Goal: Task Accomplishment & Management: Manage account settings

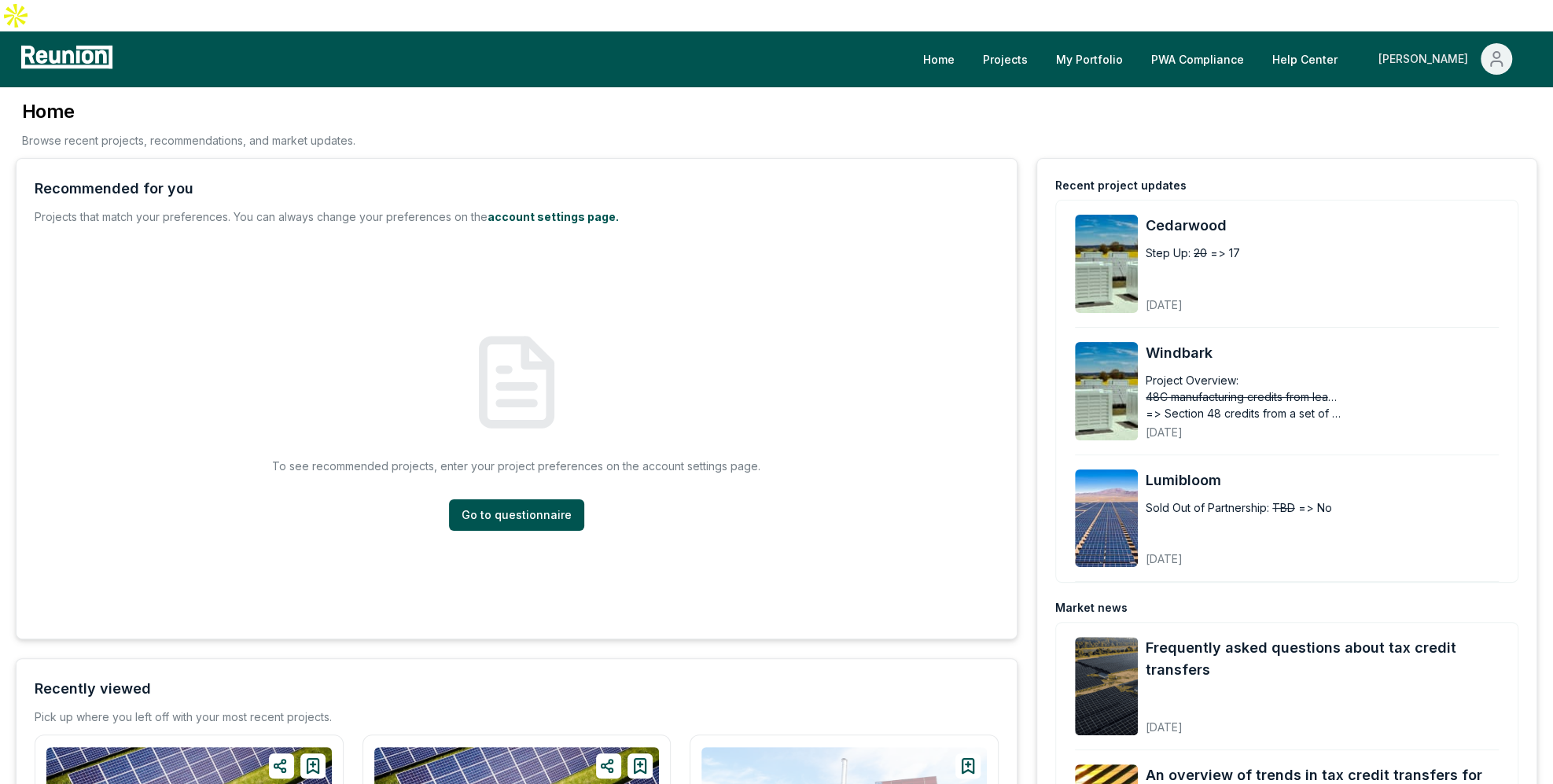
click at [1462, 43] on div "[PERSON_NAME]" at bounding box center [1426, 59] width 96 height 32
click at [1447, 106] on p "Admin Portal" at bounding box center [1466, 115] width 65 height 19
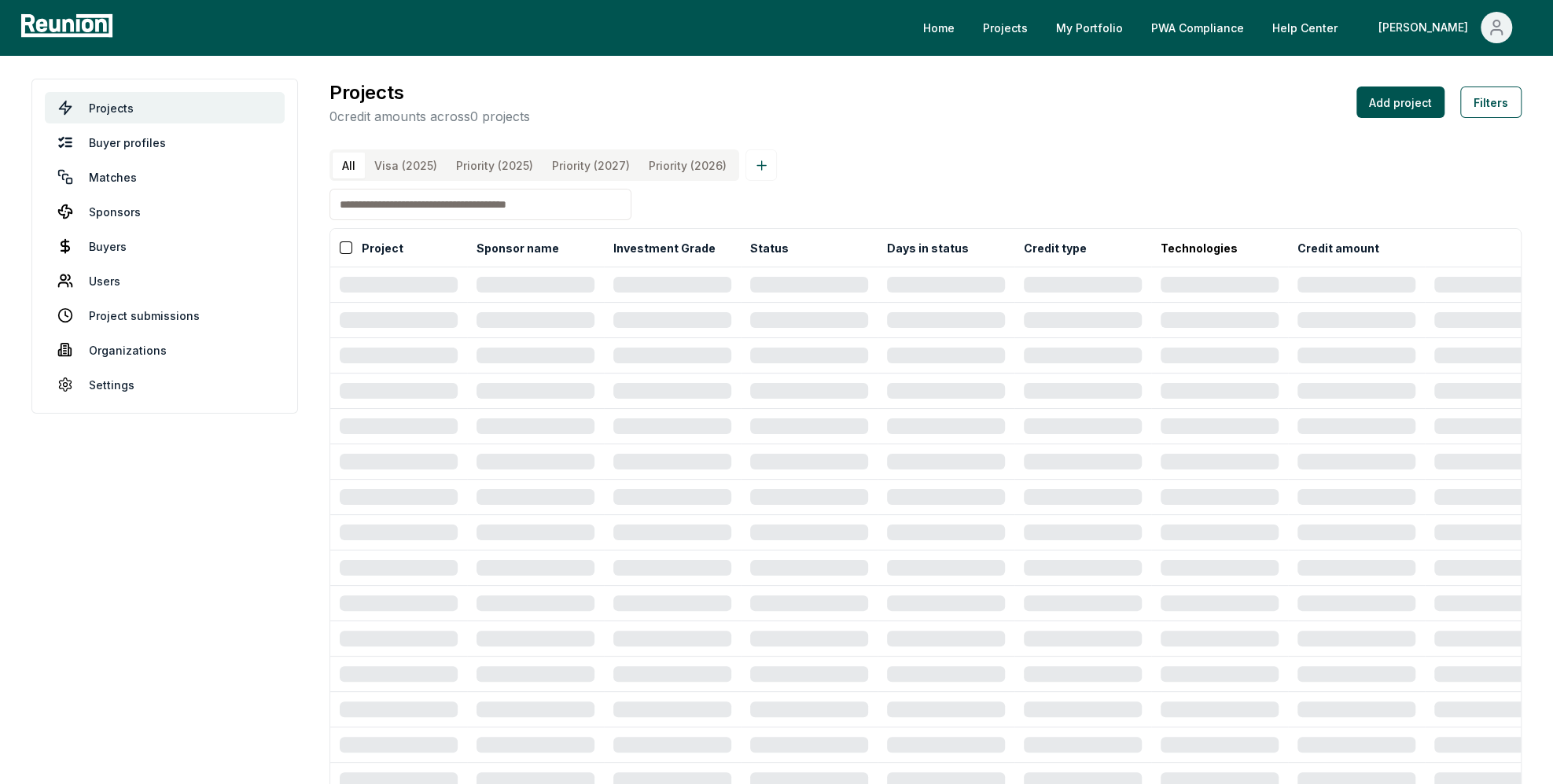
click at [387, 219] on input at bounding box center [480, 204] width 302 height 32
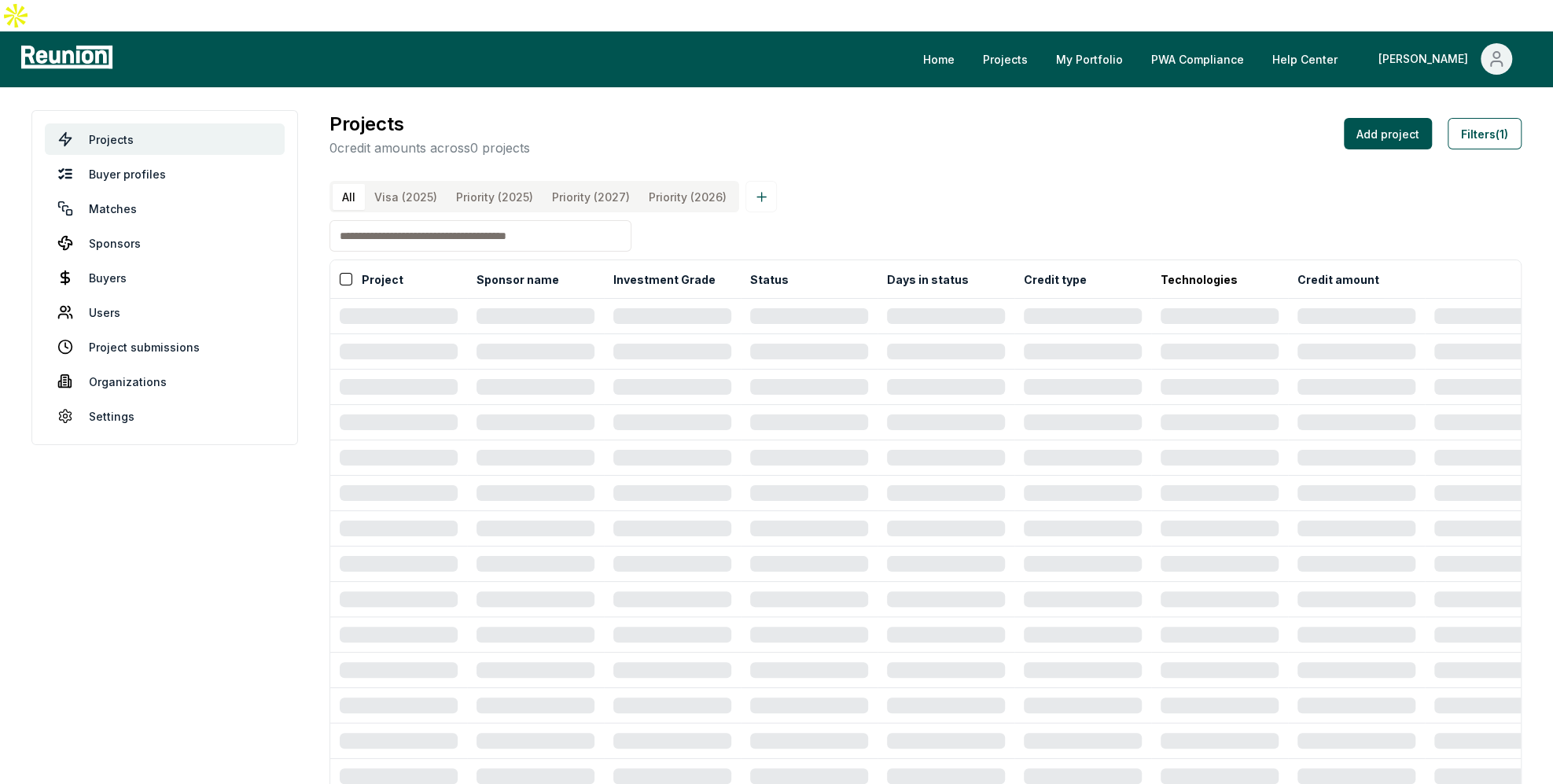
click at [452, 229] on input at bounding box center [480, 236] width 302 height 32
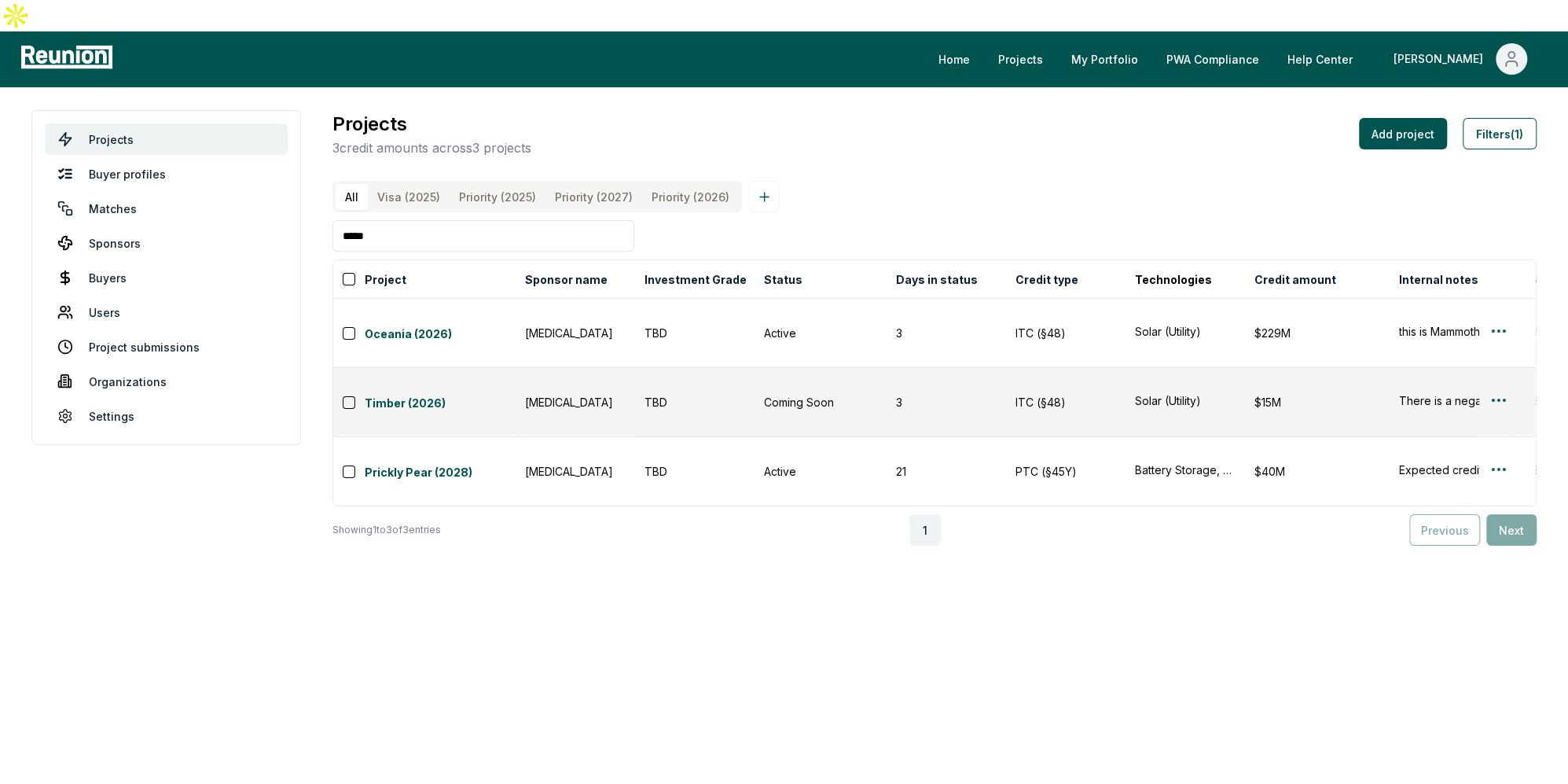
type input "*****"
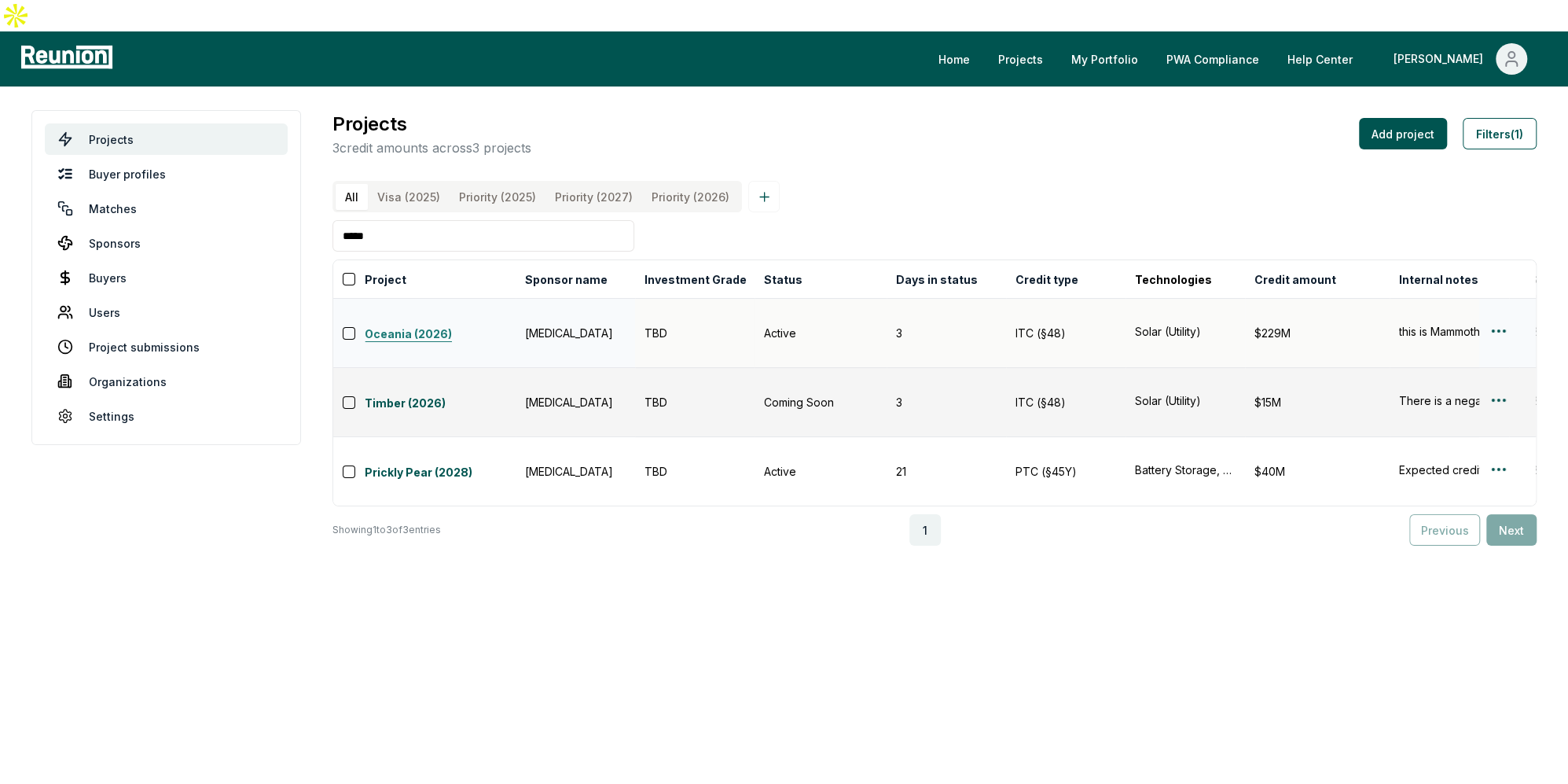
click at [413, 325] on link "Oceania (2026)" at bounding box center [440, 335] width 151 height 19
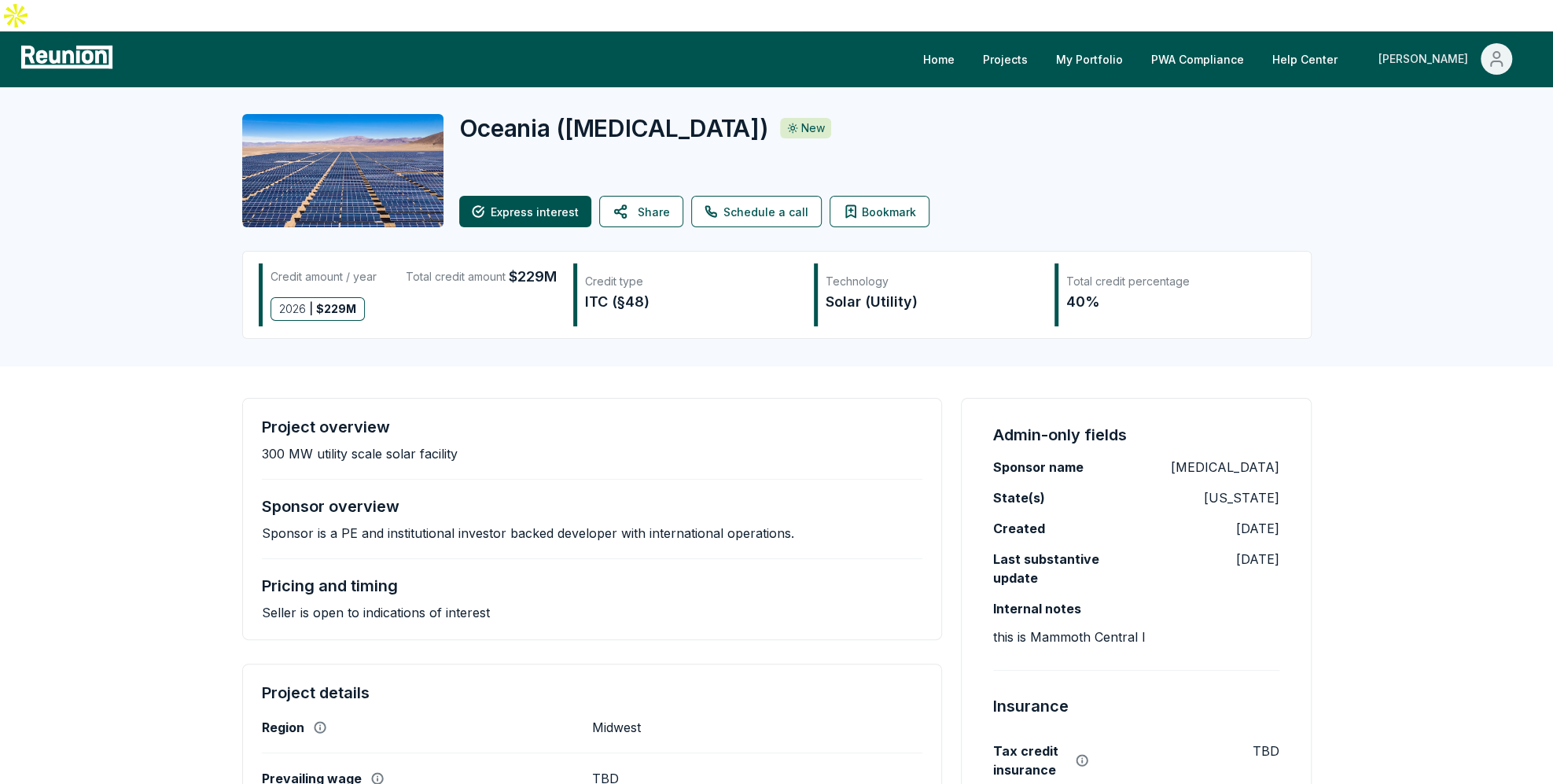
click at [1464, 43] on div "[PERSON_NAME]" at bounding box center [1426, 59] width 96 height 32
click at [1438, 106] on p "Admin Portal" at bounding box center [1466, 115] width 65 height 19
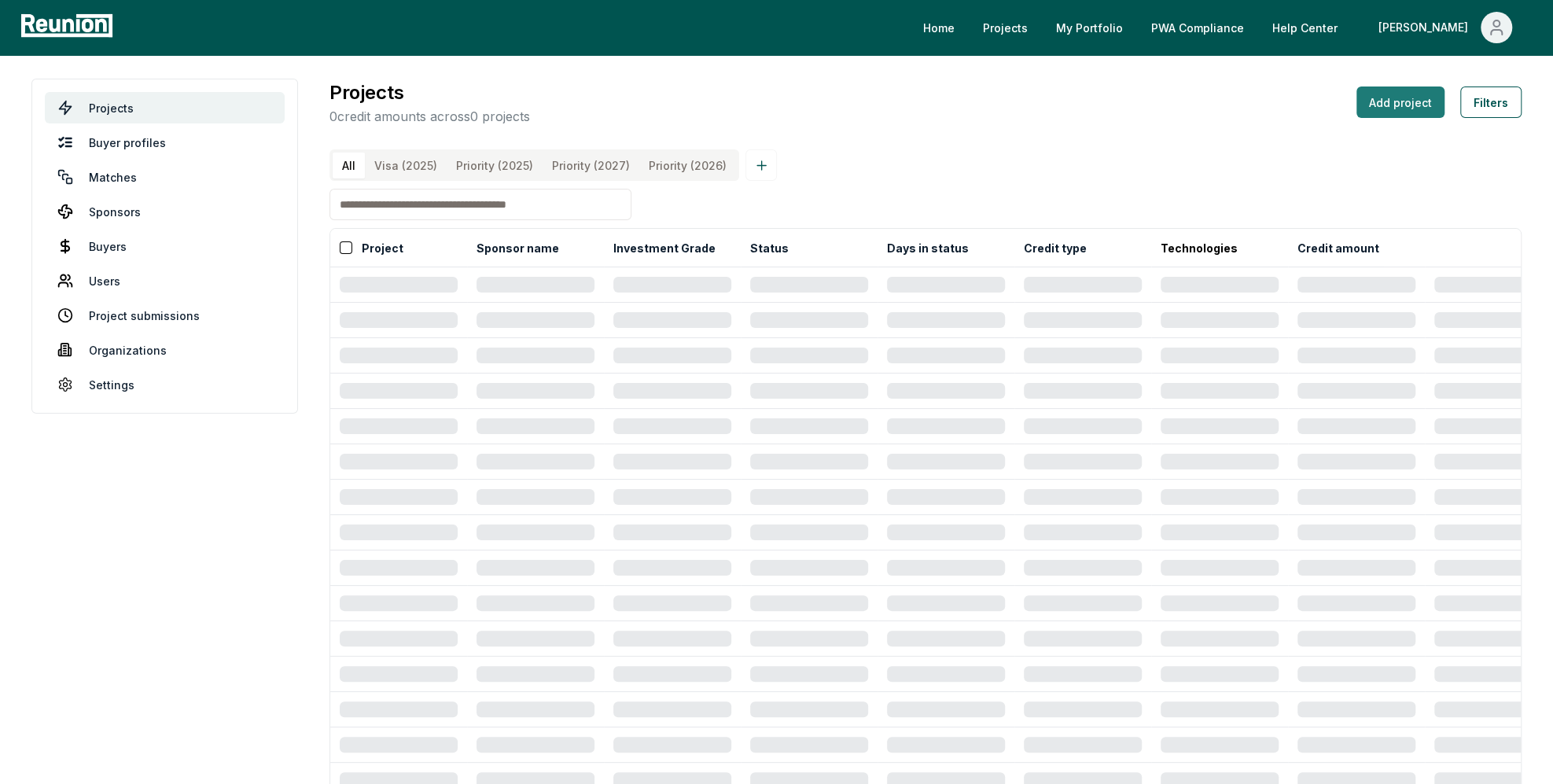
click at [1375, 106] on button "Add project" at bounding box center [1401, 102] width 88 height 32
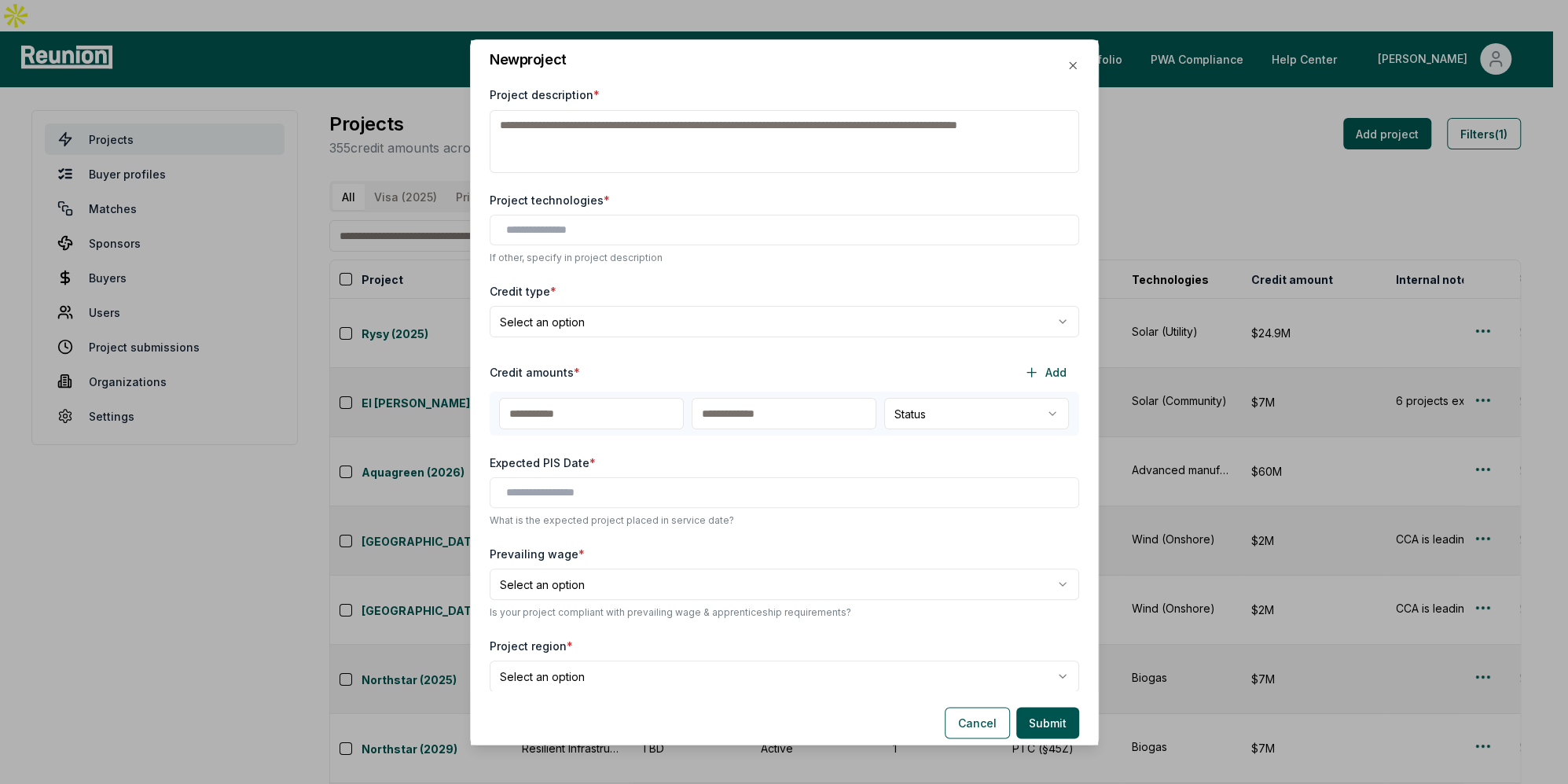
scroll to position [227, 0]
